Goal: Check status

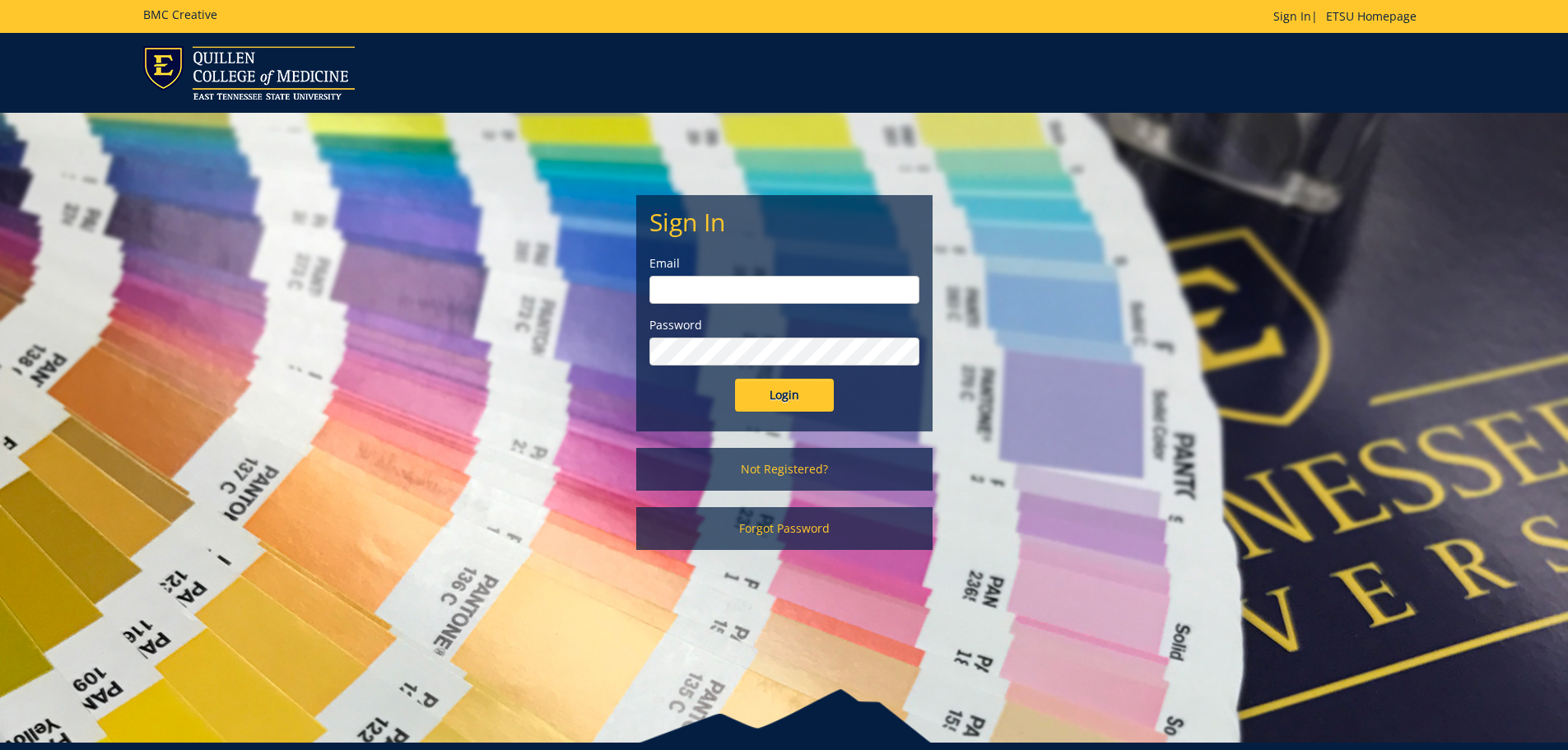
click at [671, 300] on input "email" at bounding box center [784, 290] width 270 height 28
type input "[EMAIL_ADDRESS][DOMAIN_NAME]"
click at [735, 379] on input "Login" at bounding box center [784, 395] width 98 height 33
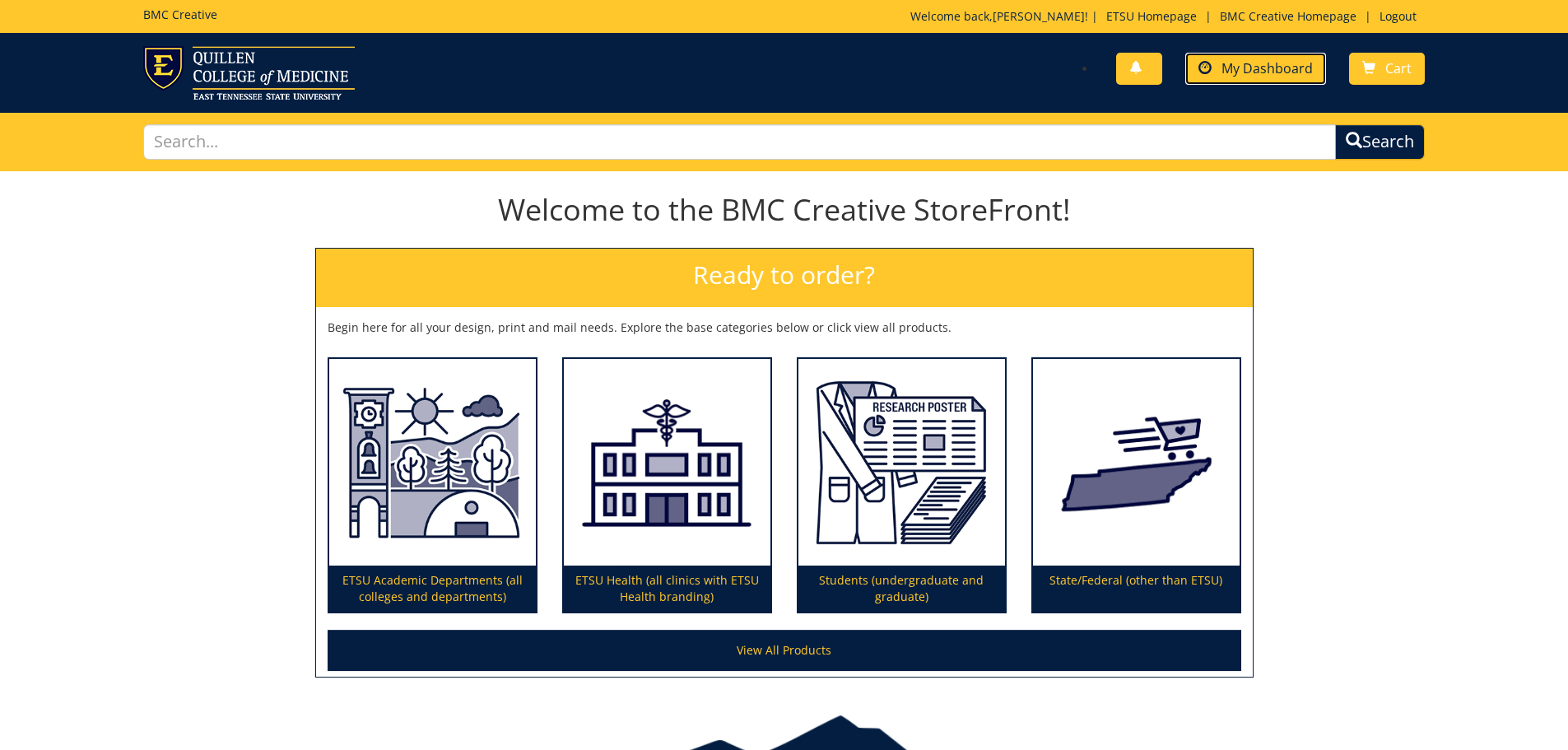
click at [1305, 58] on link "My Dashboard" at bounding box center [1255, 69] width 140 height 32
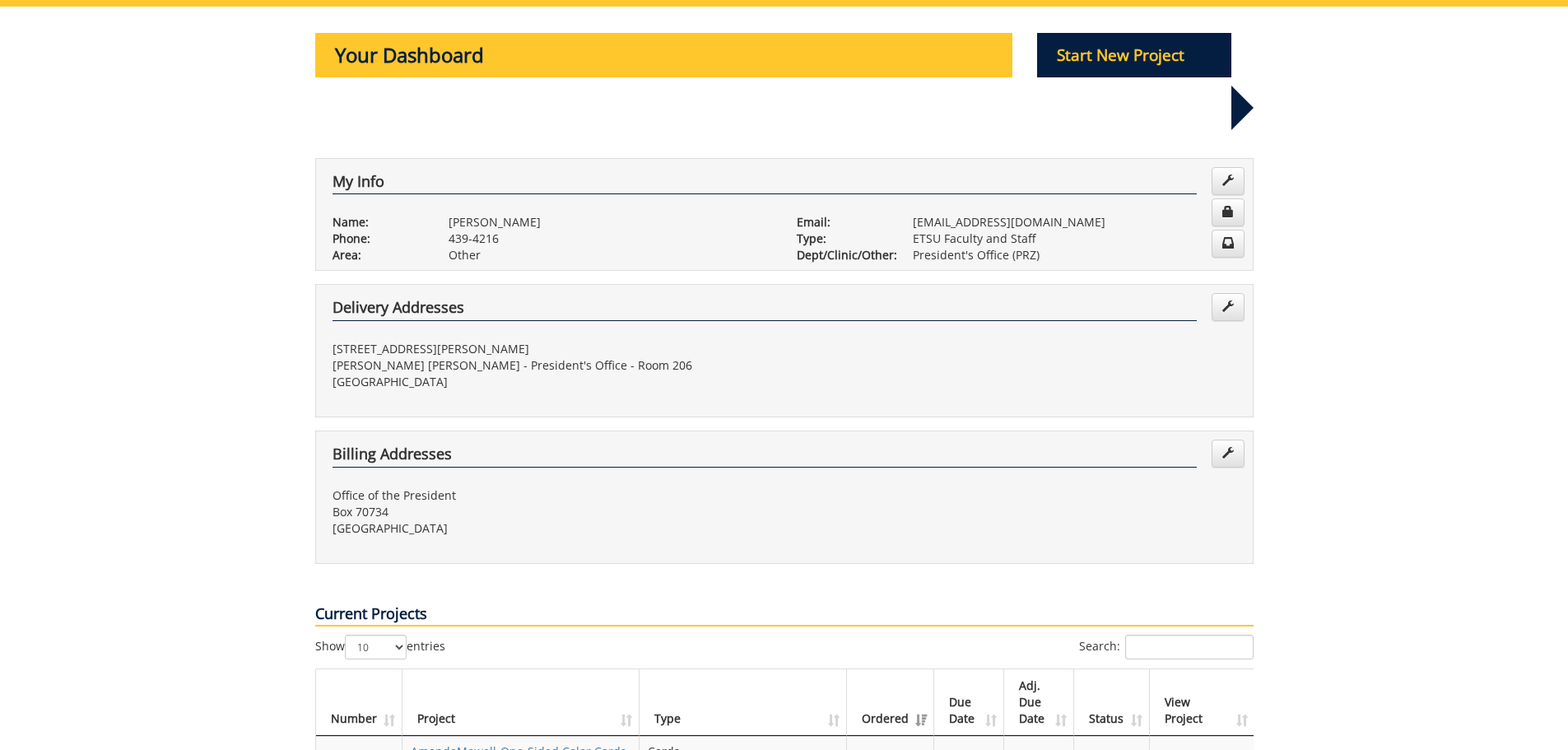
scroll to position [412, 0]
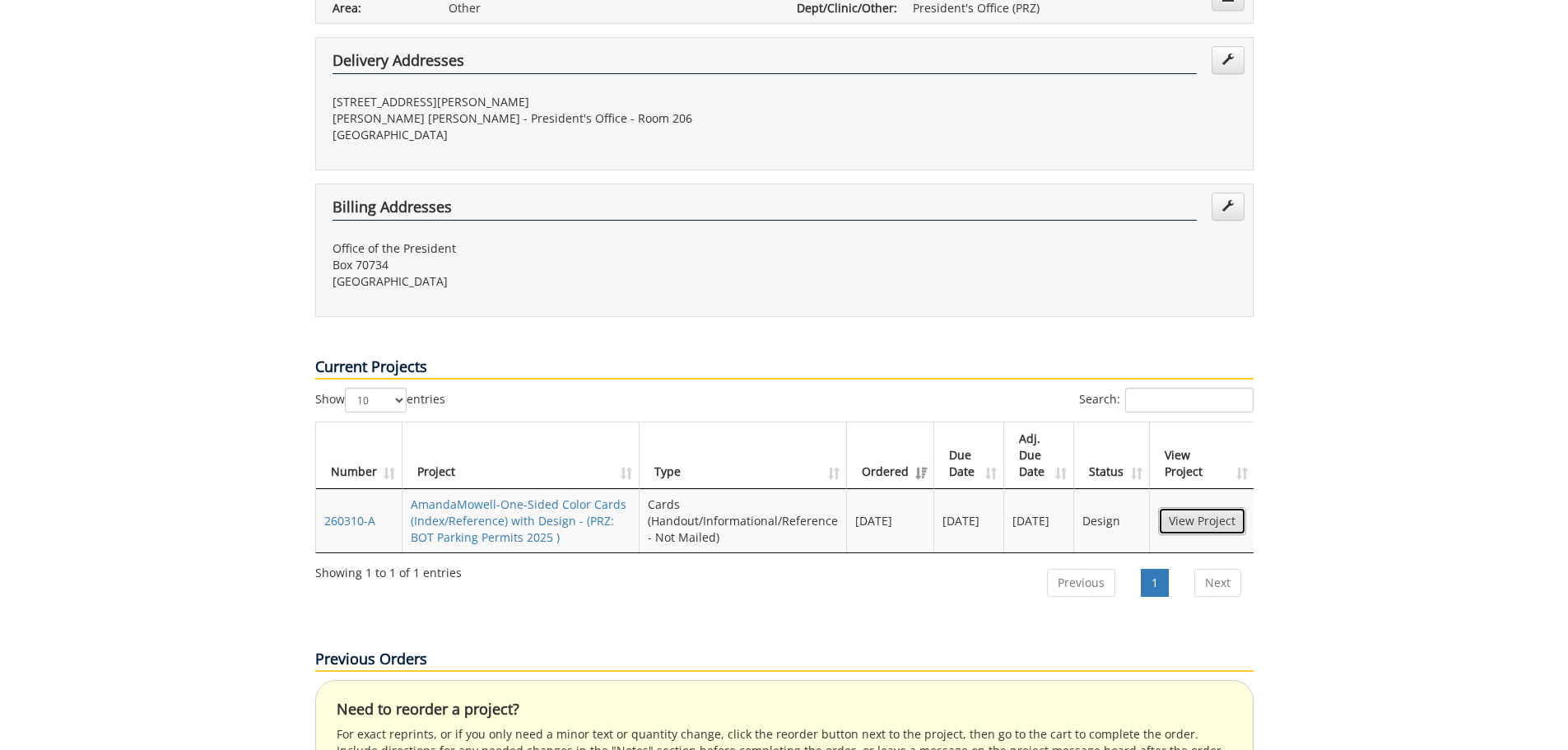
click at [1216, 508] on link "View Project" at bounding box center [1201, 521] width 88 height 28
